Goal: Task Accomplishment & Management: Complete application form

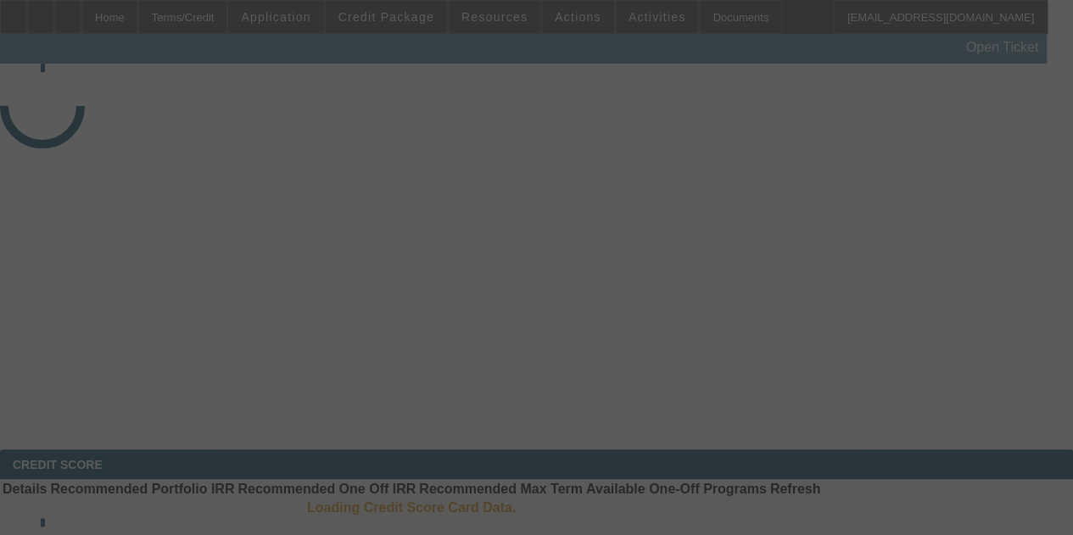
select select "4"
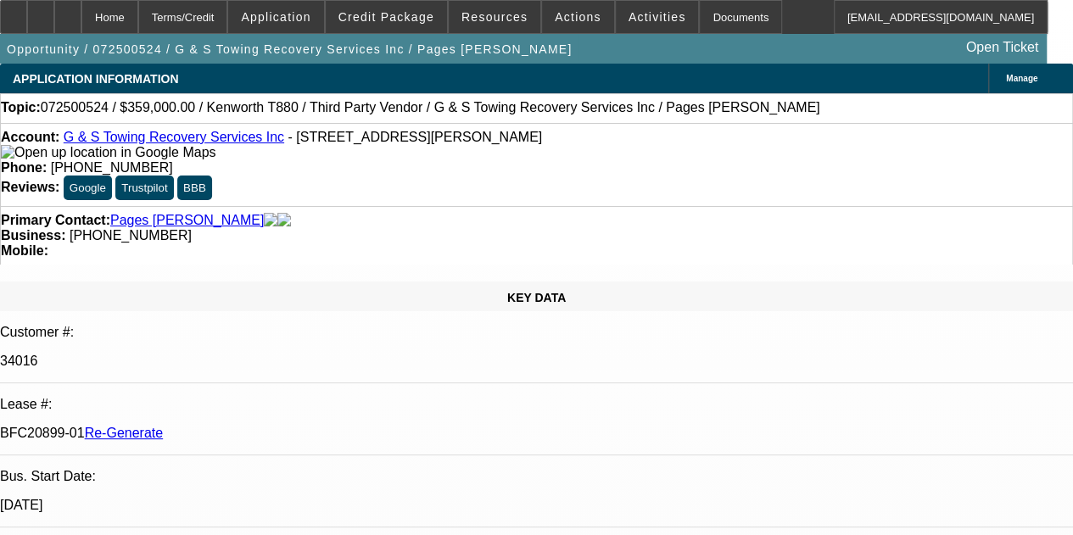
select select "0"
select select "2"
select select "0"
select select "6"
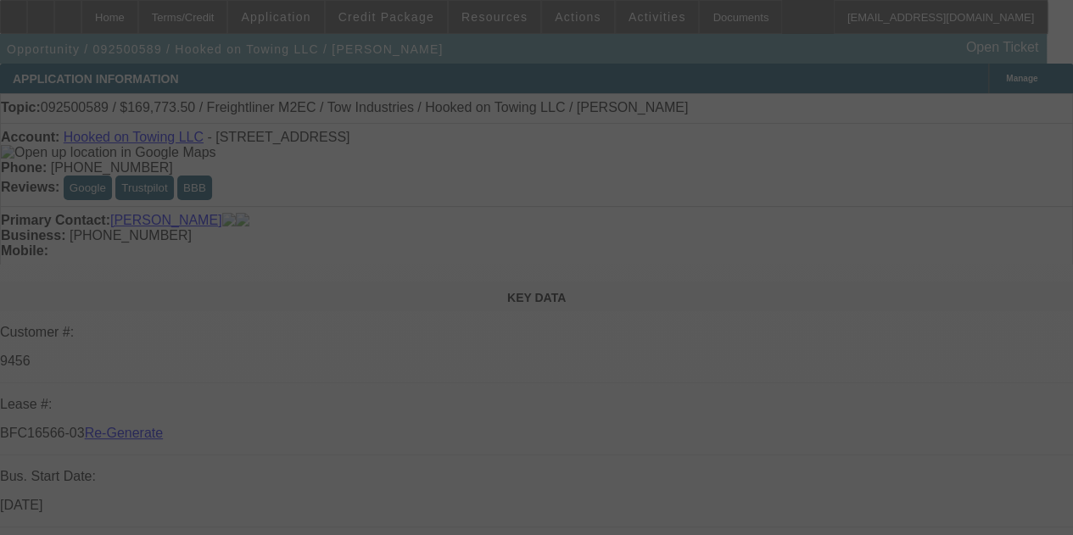
select select "4"
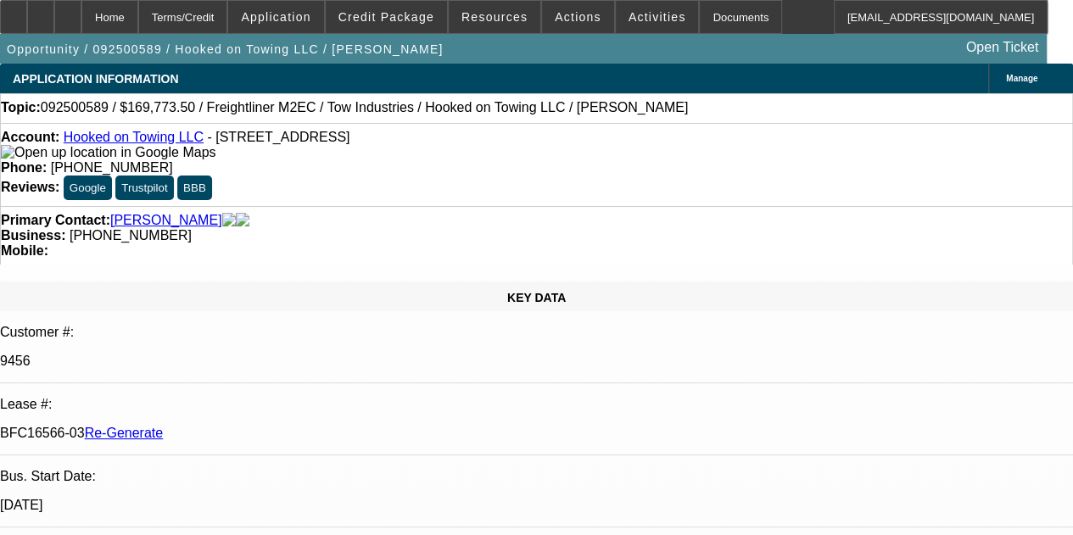
select select "0"
select select "2"
select select "0.1"
select select "4"
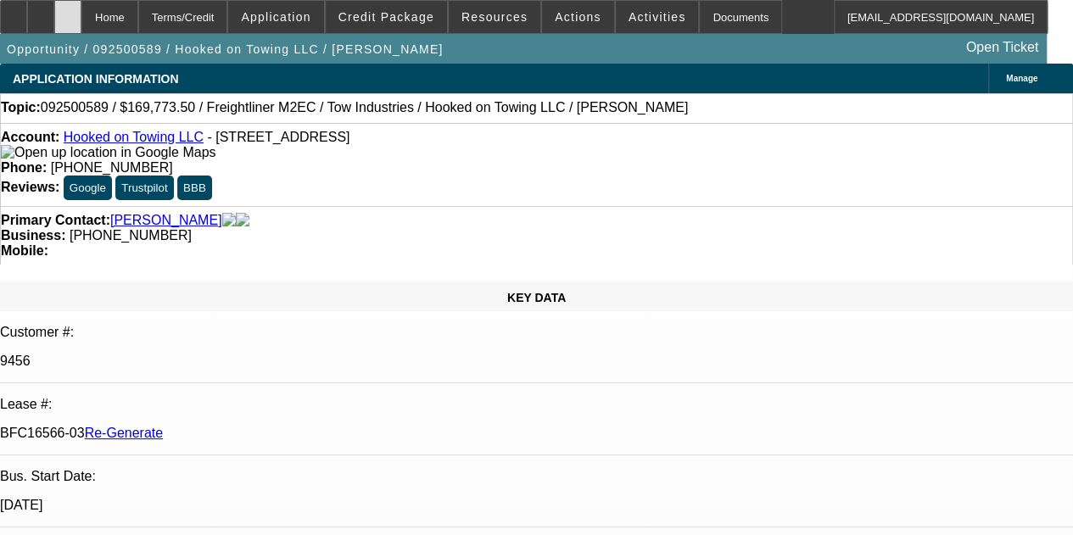
click at [68, 11] on icon at bounding box center [68, 11] width 0 height 0
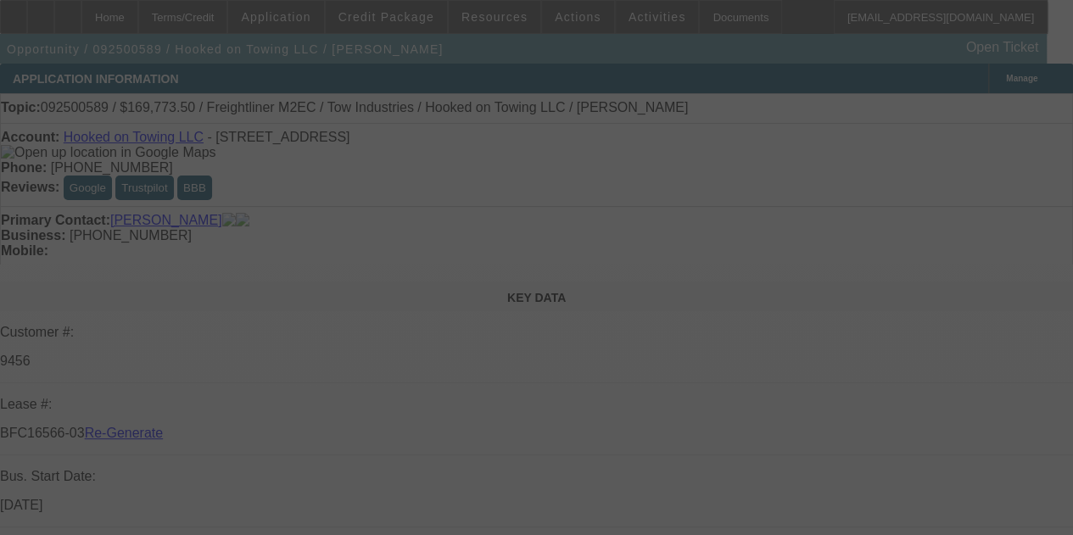
select select "4"
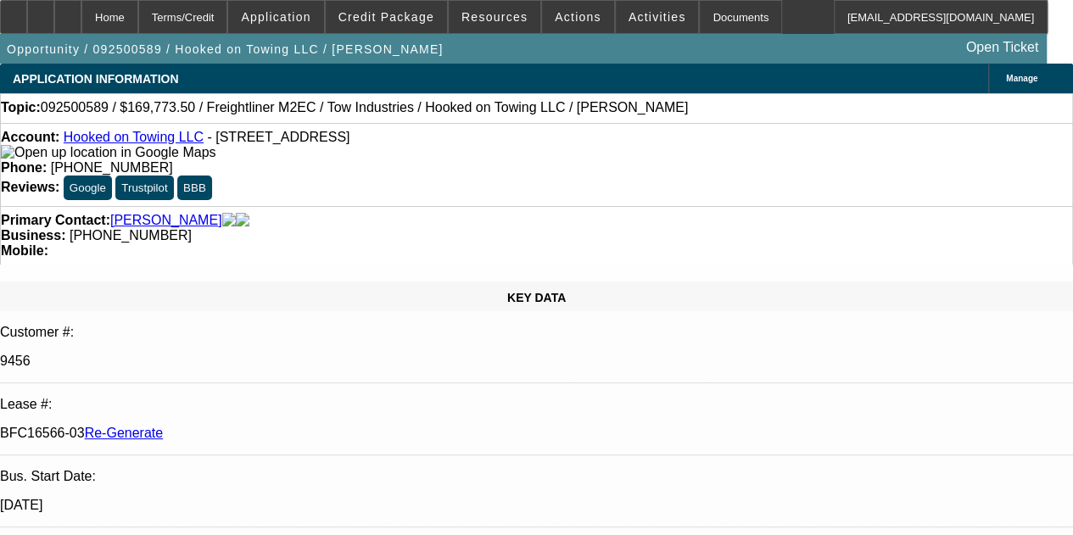
select select "0"
select select "2"
select select "0.1"
select select "4"
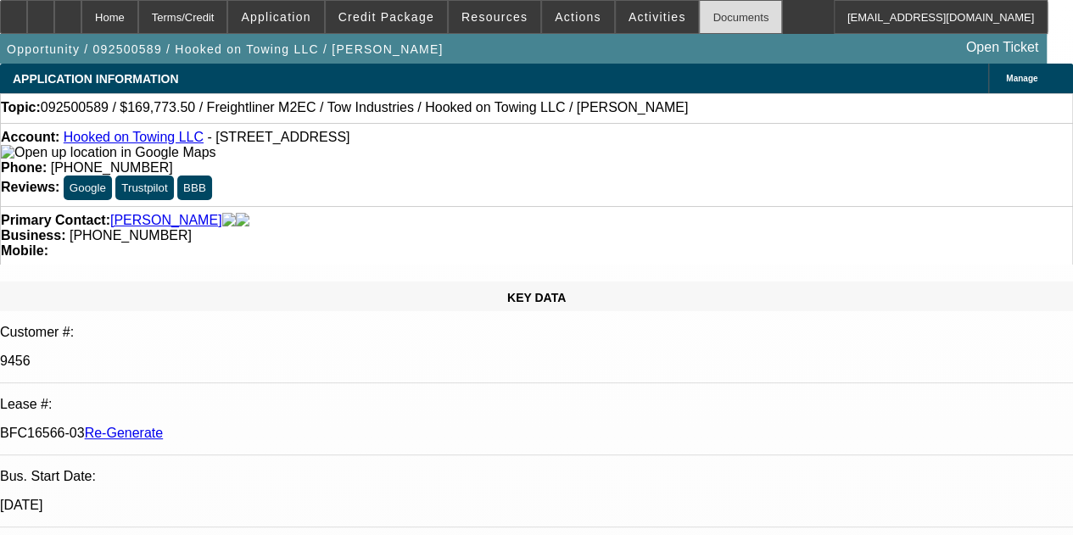
click at [703, 20] on div "Documents" at bounding box center [740, 17] width 83 height 34
